Goal: Information Seeking & Learning: Learn about a topic

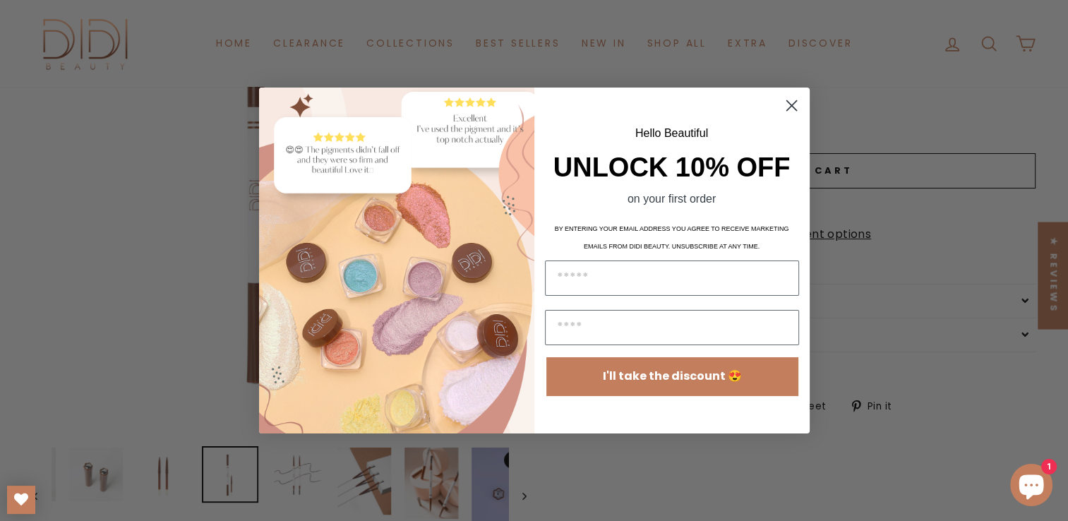
scroll to position [261, 0]
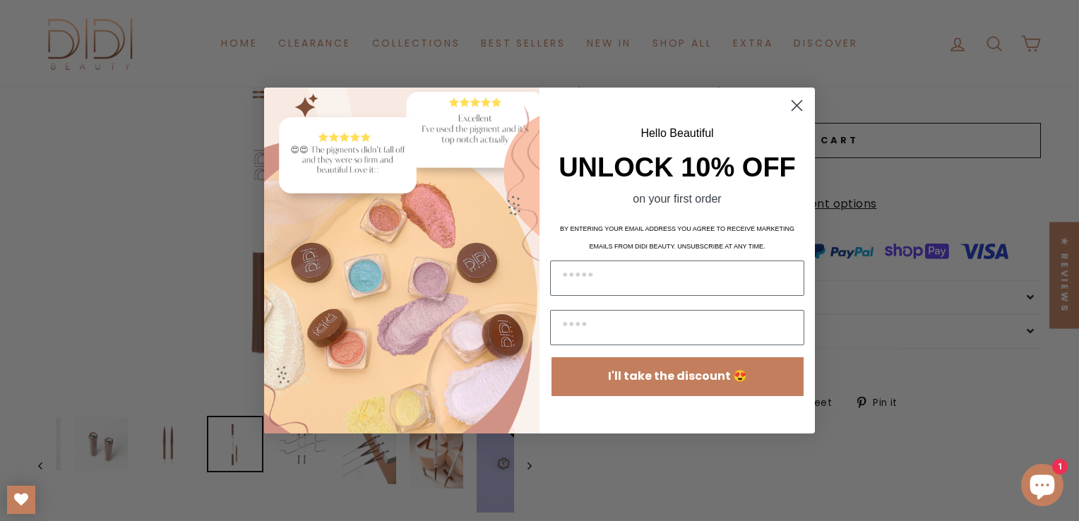
drag, startPoint x: 1073, startPoint y: 82, endPoint x: 1077, endPoint y: 151, distance: 69.3
click at [803, 101] on circle "Close dialog" at bounding box center [796, 105] width 23 height 23
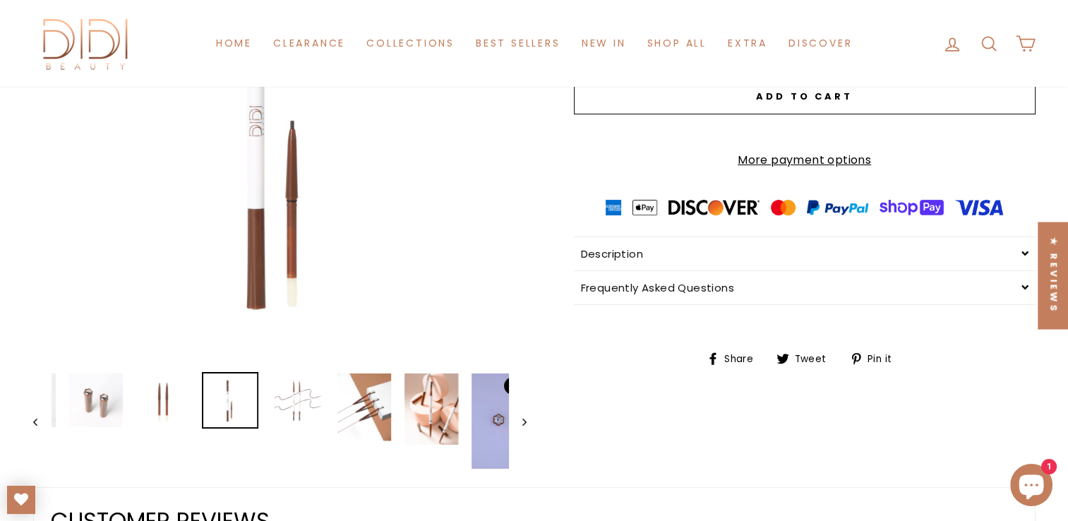
scroll to position [337, 0]
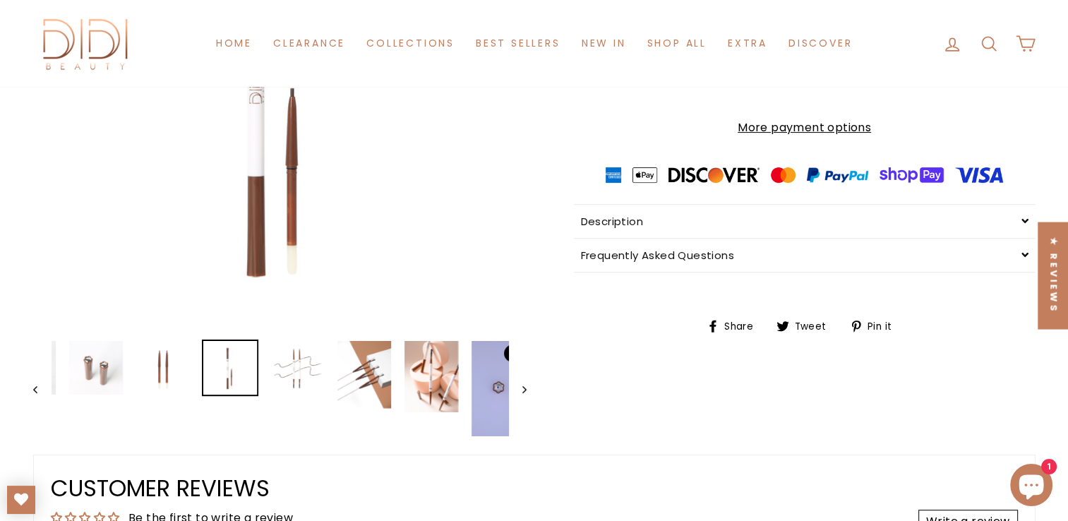
click at [294, 101] on button "Close (esc)" at bounding box center [279, 82] width 493 height 493
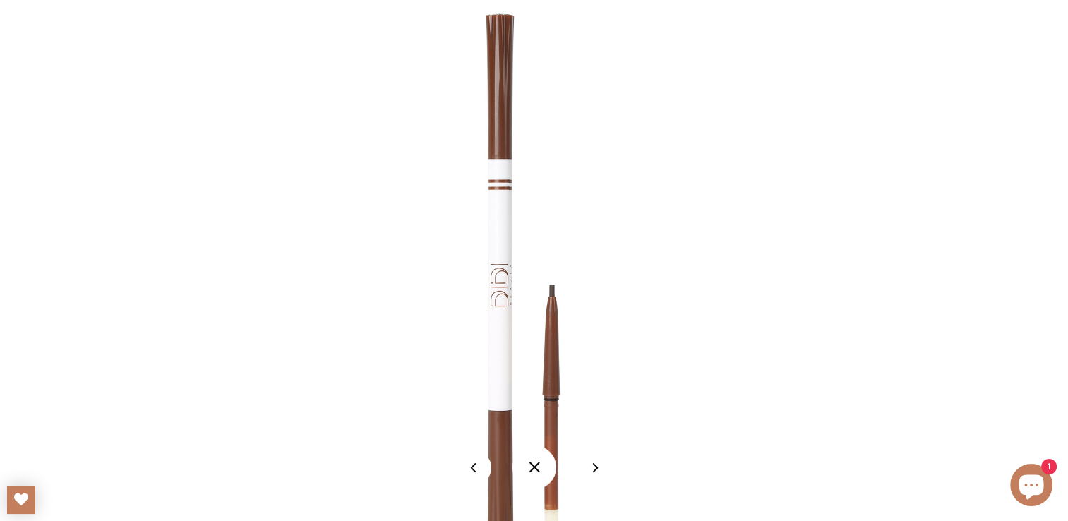
click at [553, 295] on img at bounding box center [534, 276] width 706 height 706
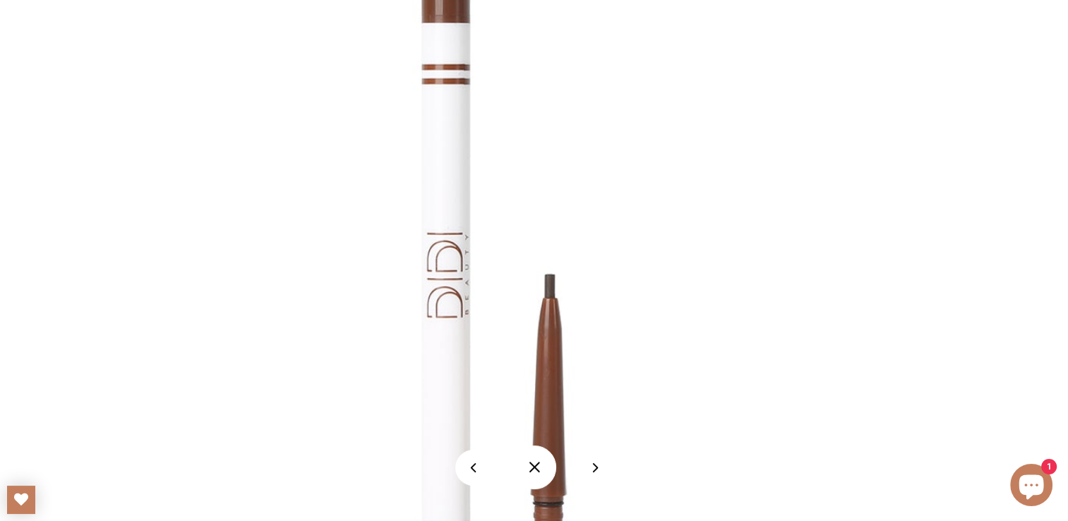
click at [553, 298] on img at bounding box center [515, 257] width 1412 height 1412
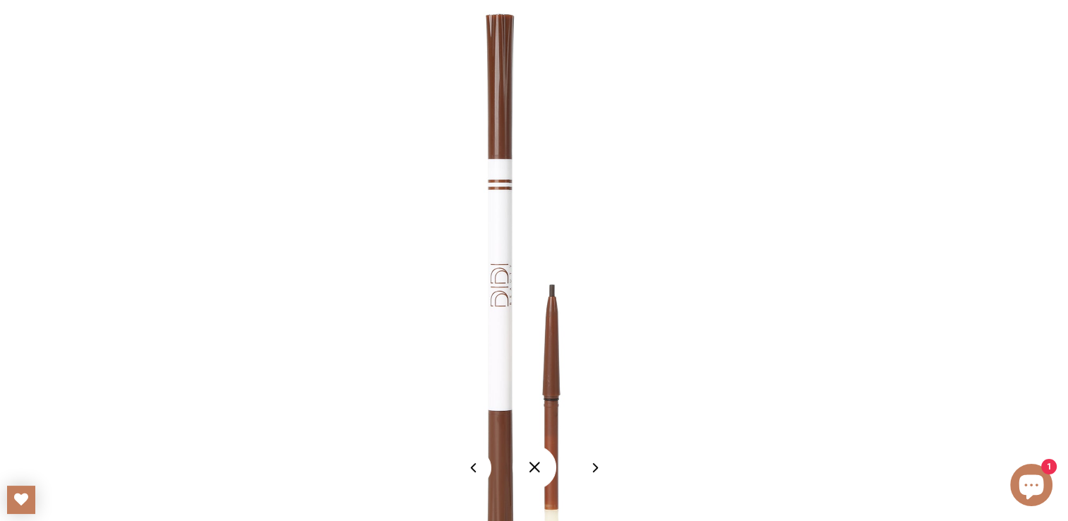
click at [553, 298] on img at bounding box center [534, 276] width 706 height 706
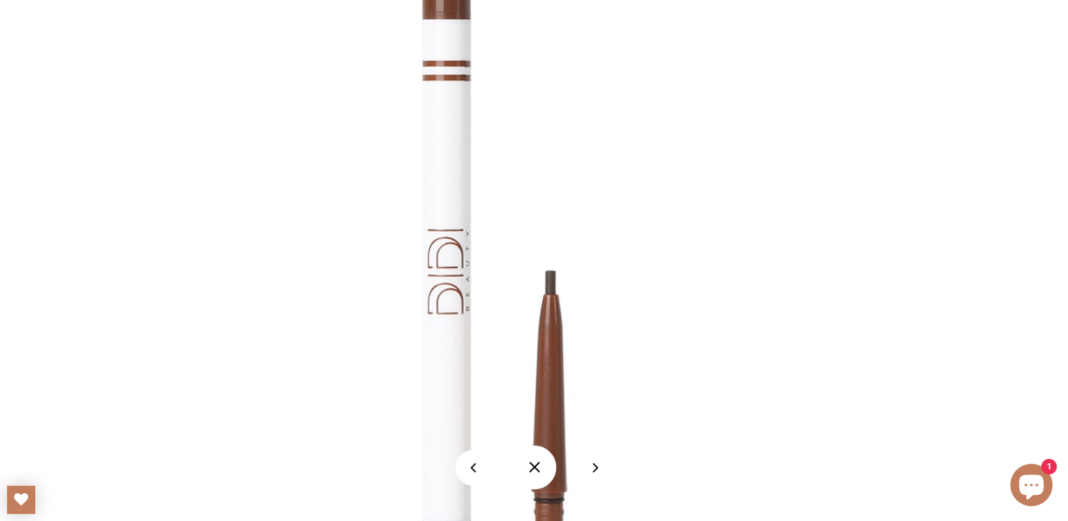
click at [553, 285] on img at bounding box center [515, 254] width 1412 height 1412
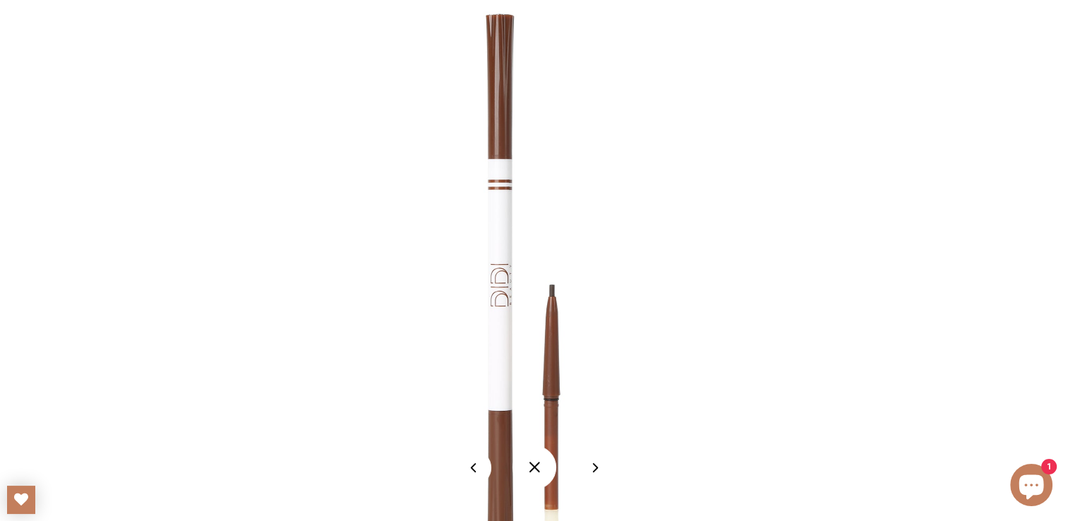
click at [553, 285] on img at bounding box center [534, 276] width 706 height 706
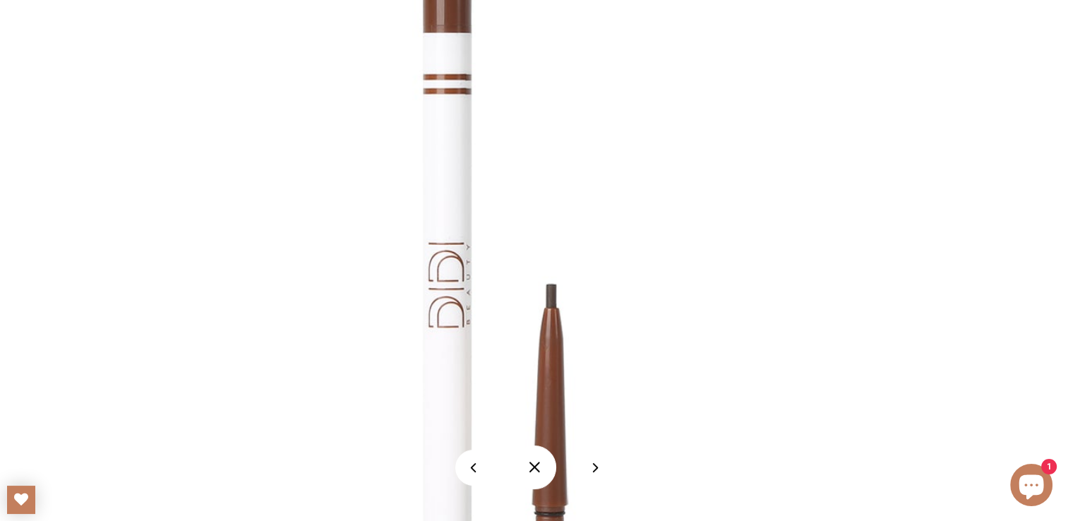
click at [553, 285] on img at bounding box center [516, 267] width 1412 height 1412
click at [556, 302] on img at bounding box center [516, 267] width 1412 height 1412
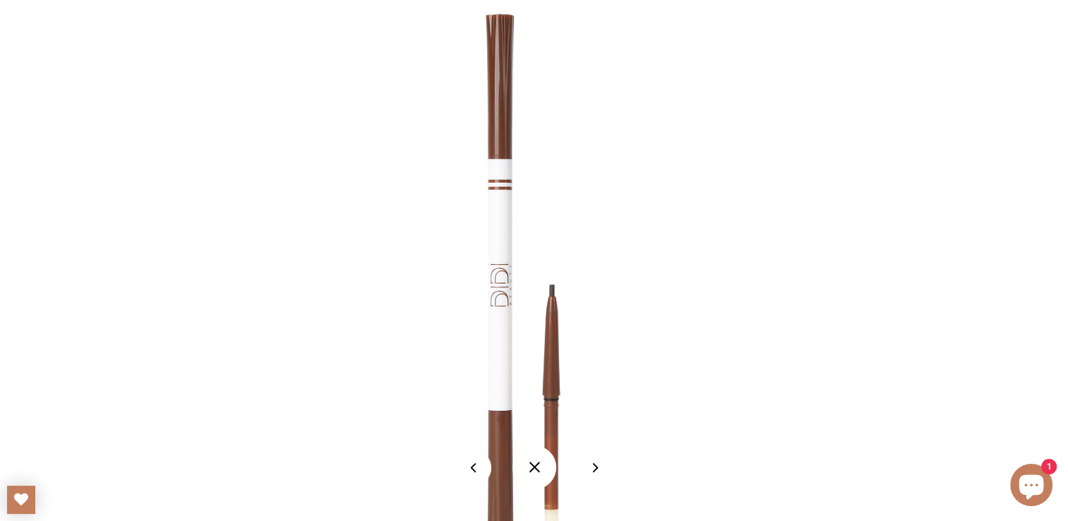
click at [474, 467] on button at bounding box center [473, 468] width 36 height 36
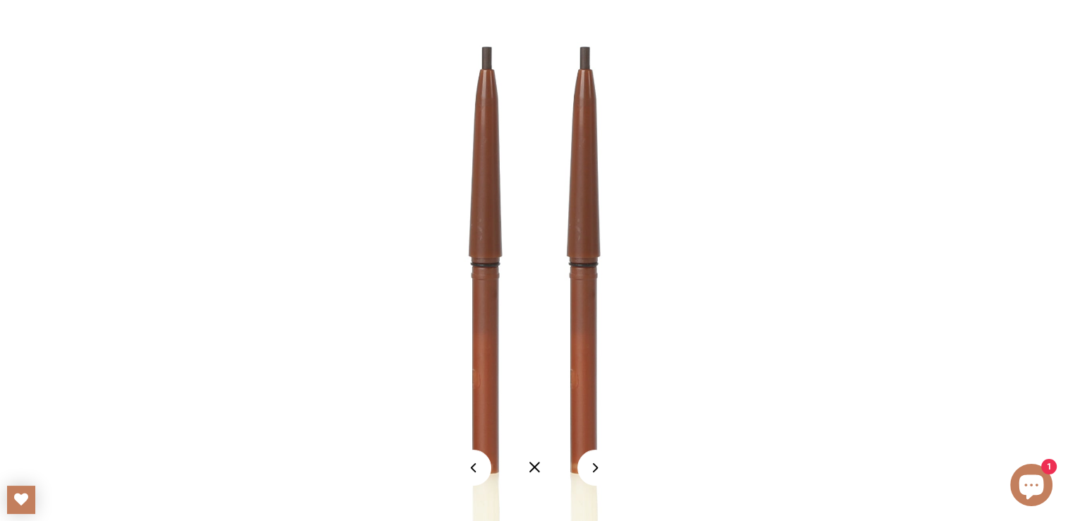
click at [474, 467] on button at bounding box center [473, 468] width 36 height 36
click at [474, 466] on button at bounding box center [473, 468] width 36 height 36
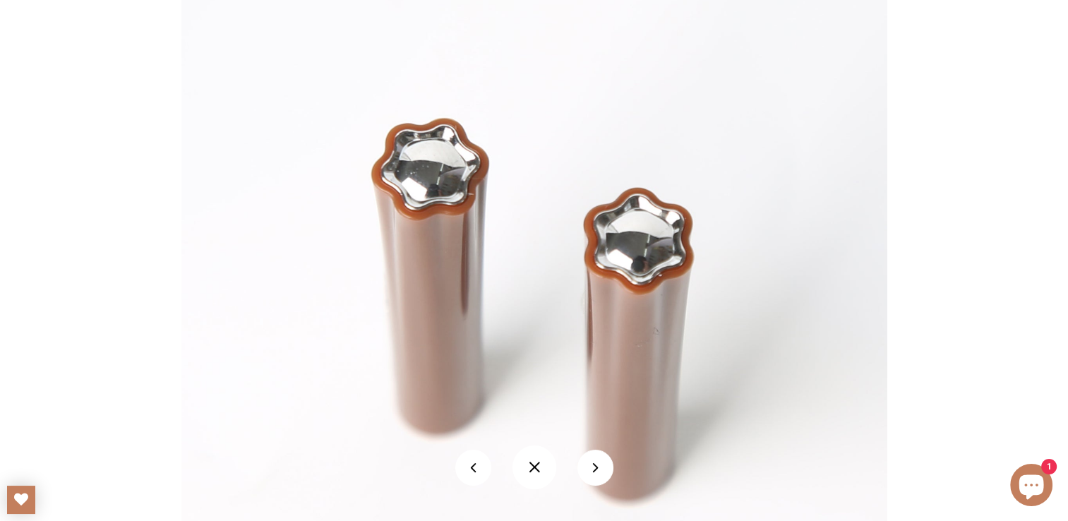
click at [474, 466] on button at bounding box center [473, 468] width 36 height 36
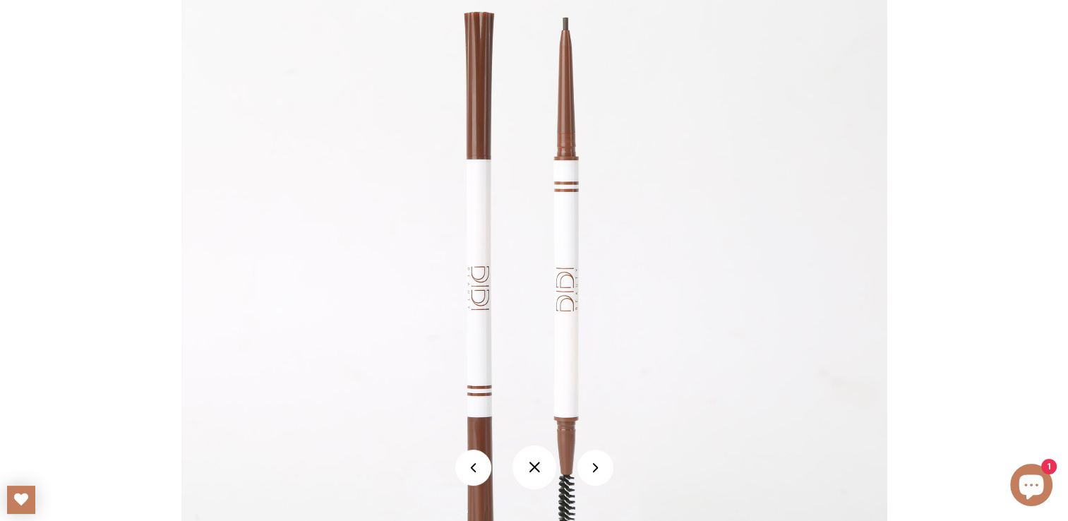
click at [474, 466] on button at bounding box center [473, 468] width 36 height 36
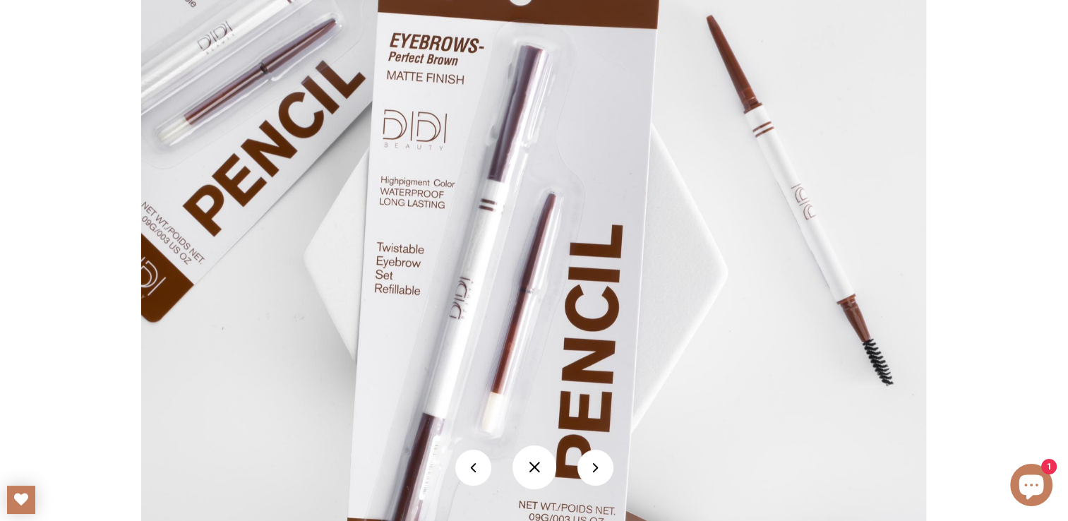
scroll to position [596, 0]
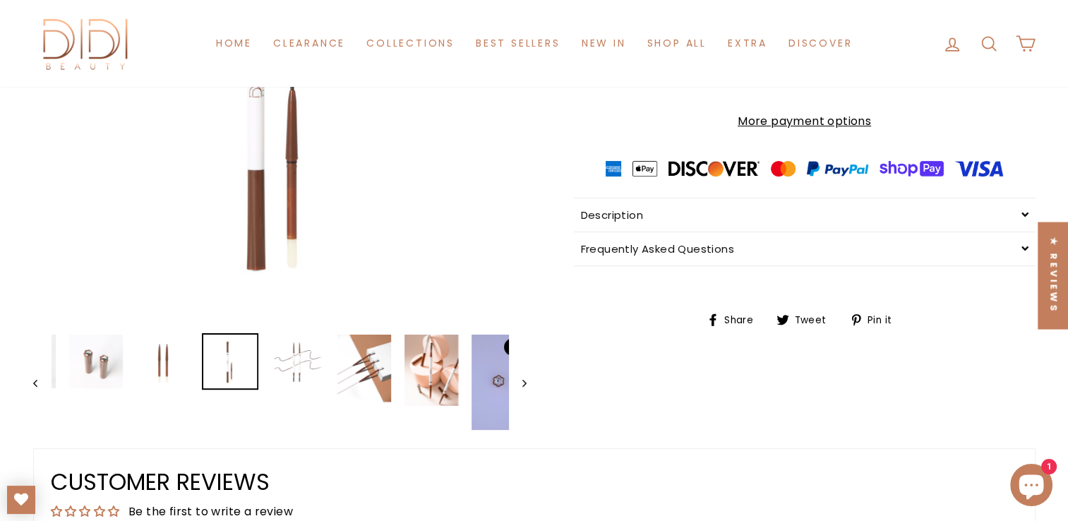
scroll to position [378, 0]
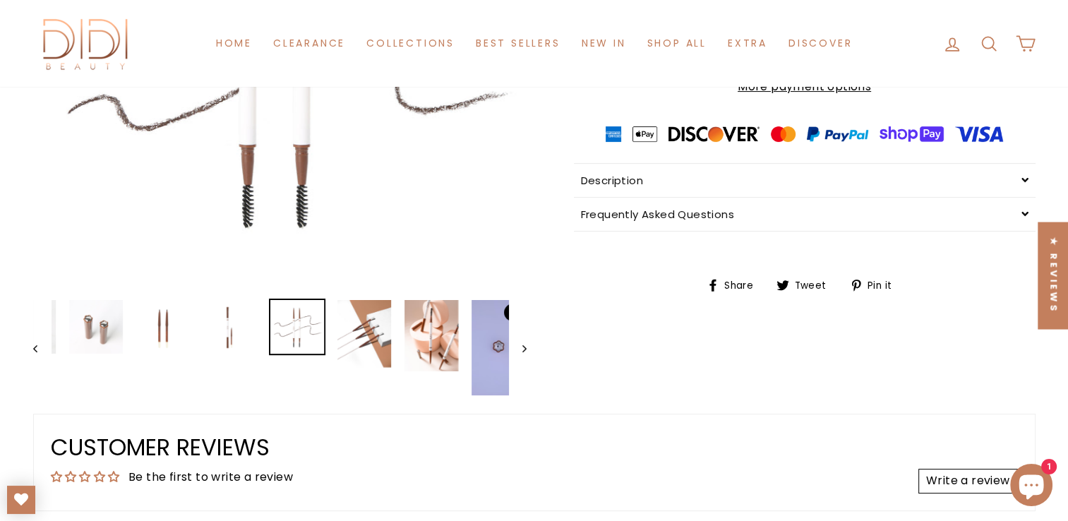
click at [309, 331] on img at bounding box center [297, 327] width 54 height 54
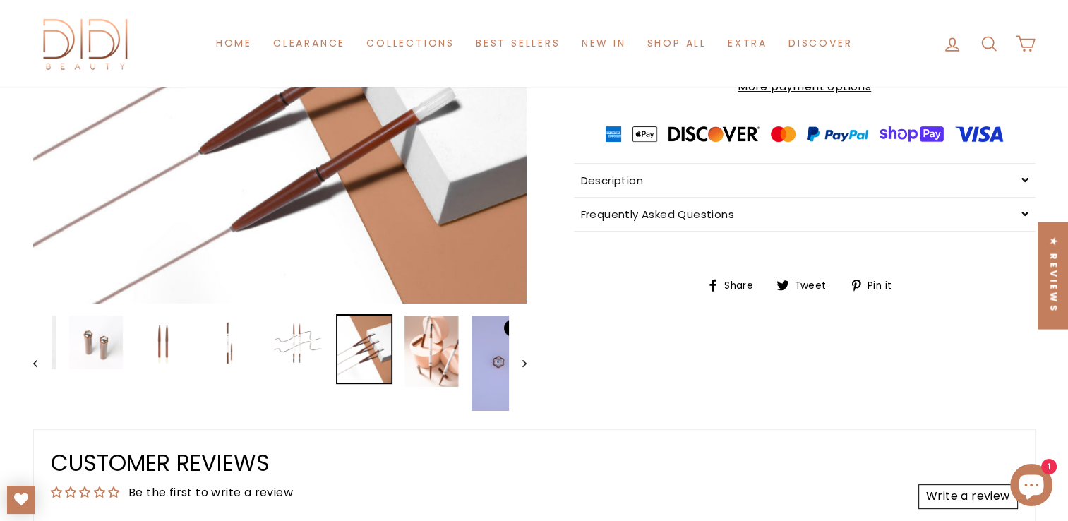
click at [371, 324] on div "Close (esc) Close (esc) Close (esc) Close (esc) Close (esc) Close (esc) Close (…" at bounding box center [279, 104] width 493 height 618
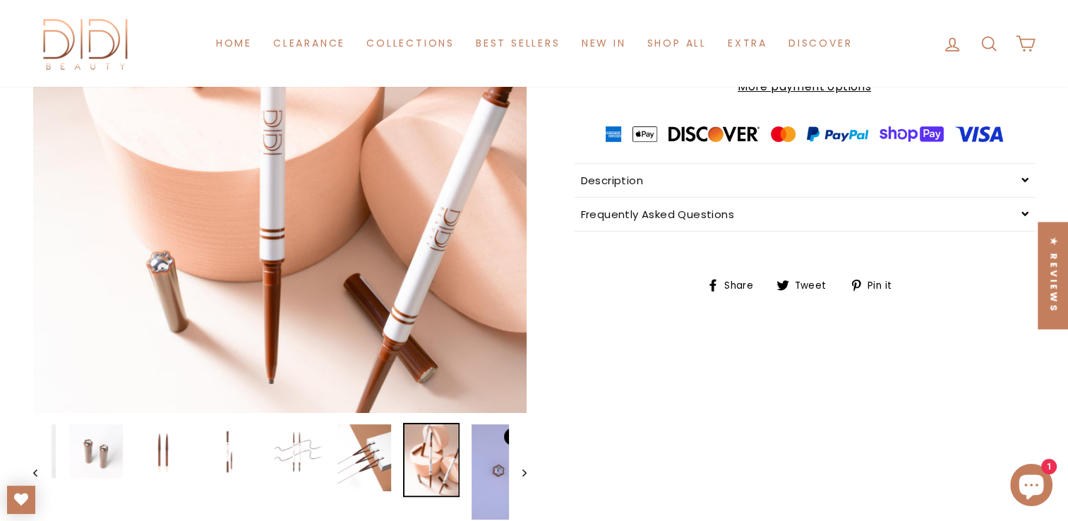
click at [443, 455] on img at bounding box center [431, 459] width 54 height 71
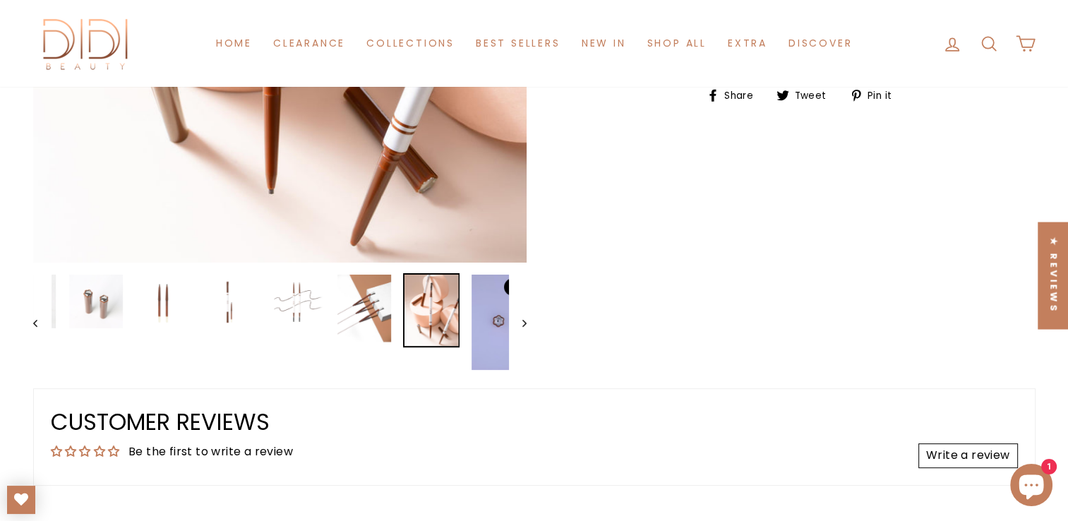
scroll to position [591, 0]
